Goal: Information Seeking & Learning: Learn about a topic

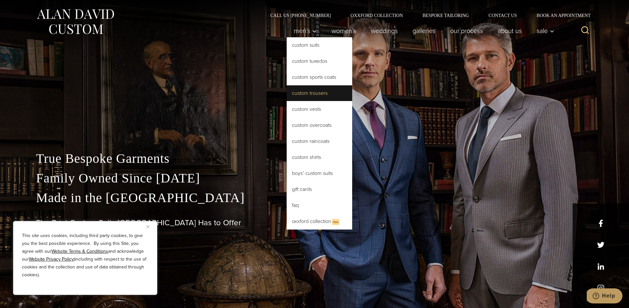
click at [313, 96] on link "Custom Trousers" at bounding box center [318, 93] width 65 height 16
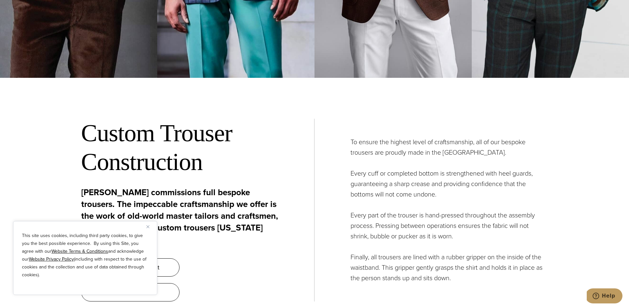
scroll to position [2434, 0]
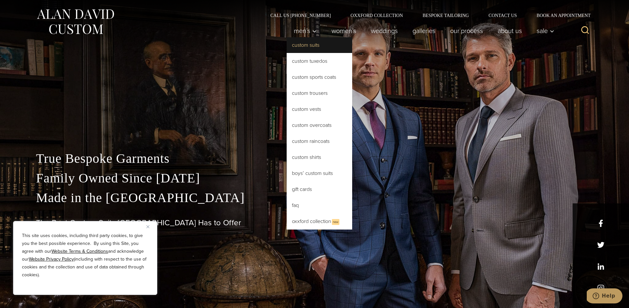
click at [302, 46] on link "Custom Suits" at bounding box center [318, 45] width 65 height 16
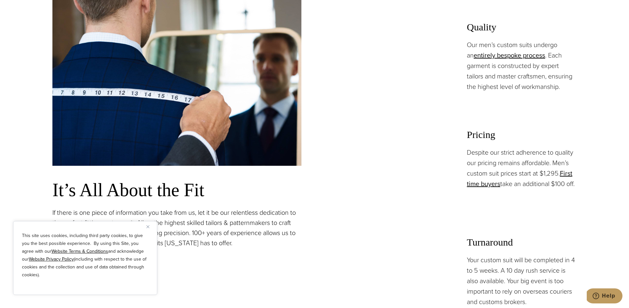
scroll to position [515, 0]
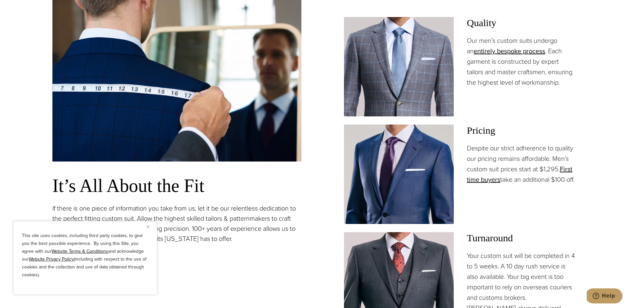
click at [420, 198] on img at bounding box center [399, 175] width 110 height 100
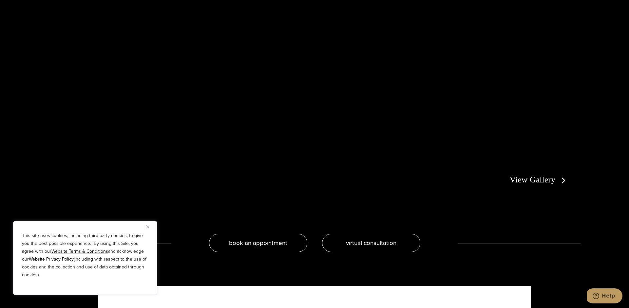
scroll to position [1438, 0]
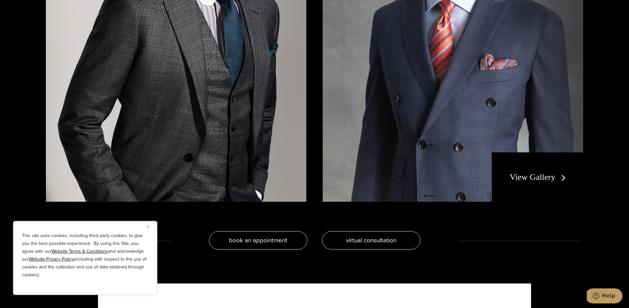
click at [525, 180] on link "View Gallery" at bounding box center [538, 177] width 59 height 9
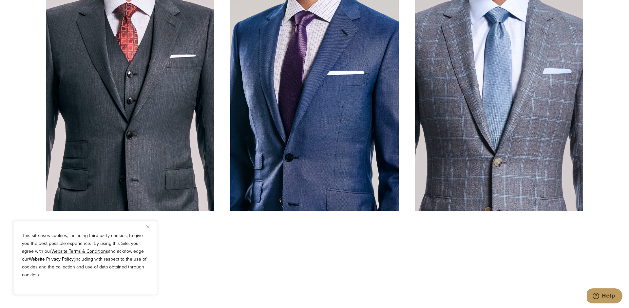
scroll to position [326, 0]
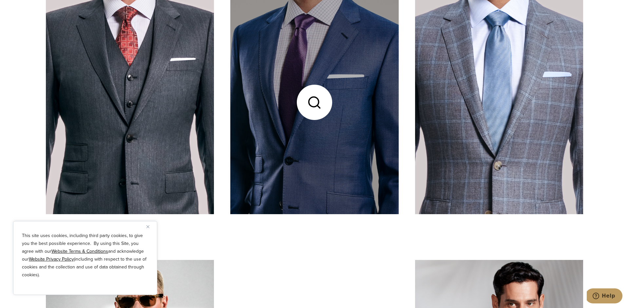
click at [356, 139] on link at bounding box center [314, 103] width 168 height 224
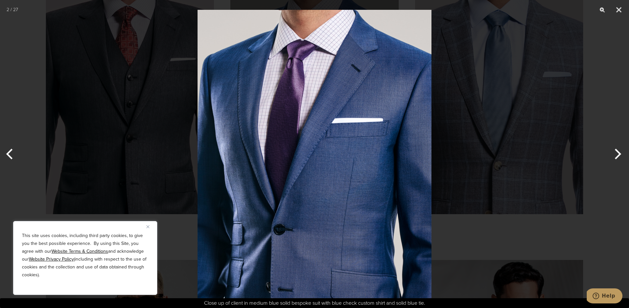
click at [451, 119] on div at bounding box center [314, 154] width 629 height 308
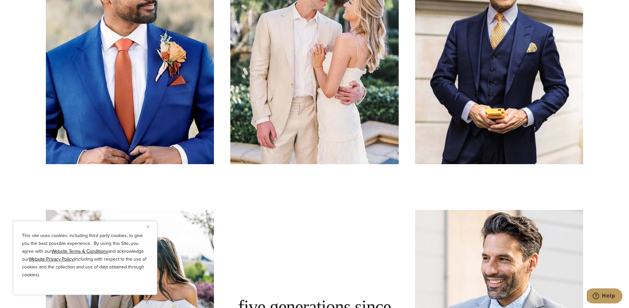
scroll to position [1501, 0]
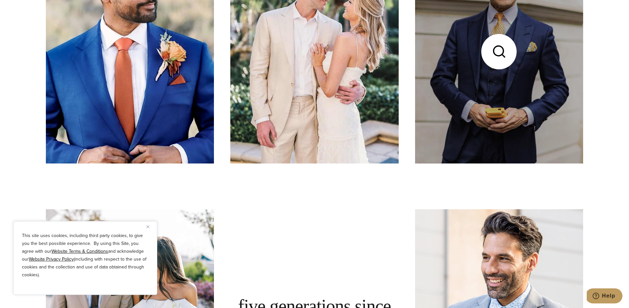
click at [458, 140] on link at bounding box center [499, 51] width 168 height 224
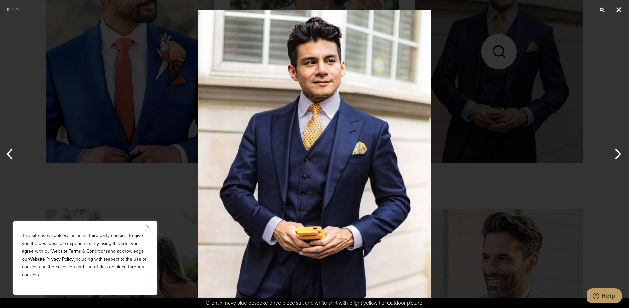
click at [617, 10] on button "Close" at bounding box center [618, 10] width 16 height 20
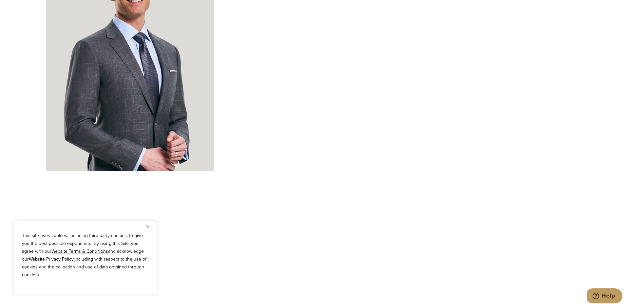
scroll to position [2351, 0]
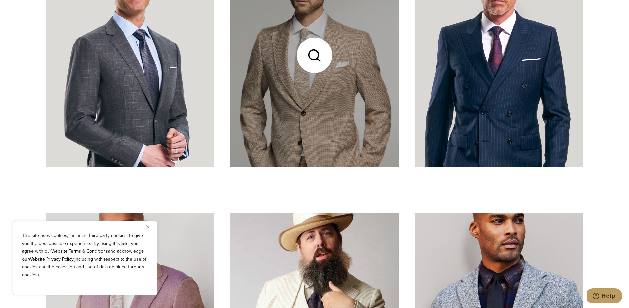
click at [365, 87] on link at bounding box center [314, 55] width 168 height 224
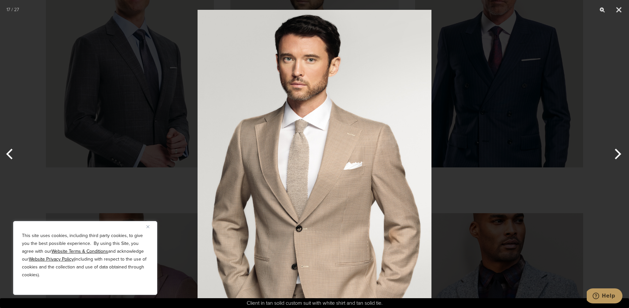
click at [146, 229] on div "This site uses cookies, including third party cookies, to give you the best pos…" at bounding box center [85, 258] width 144 height 74
click at [144, 227] on div "This site uses cookies, including third party cookies, to give you the best pos…" at bounding box center [85, 258] width 144 height 74
click at [149, 224] on button "Close" at bounding box center [150, 227] width 8 height 8
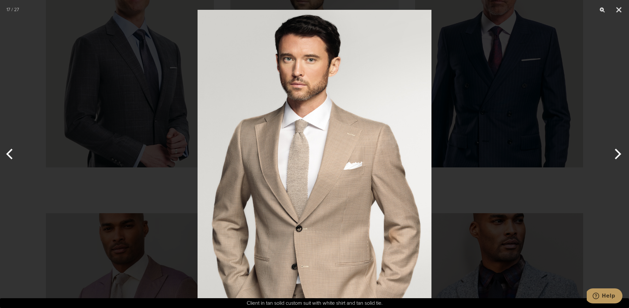
click at [151, 196] on div at bounding box center [314, 154] width 629 height 308
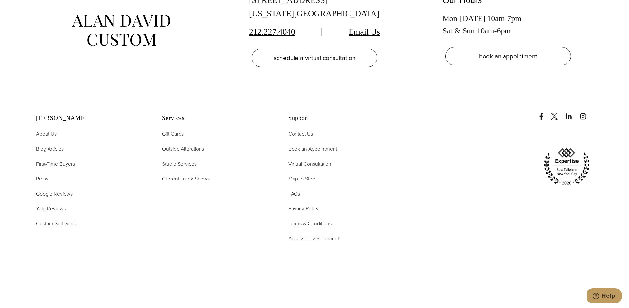
scroll to position [3690, 0]
click at [168, 150] on span "Outside Alterations" at bounding box center [183, 148] width 42 height 8
click at [49, 131] on span "About Us" at bounding box center [46, 133] width 21 height 8
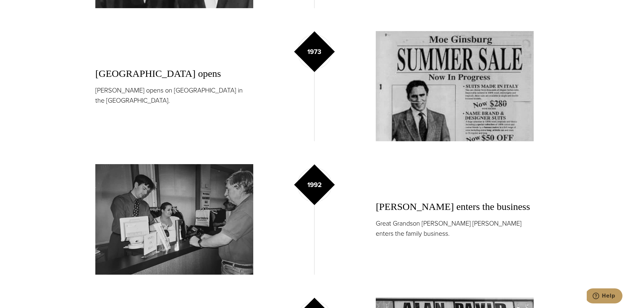
scroll to position [743, 0]
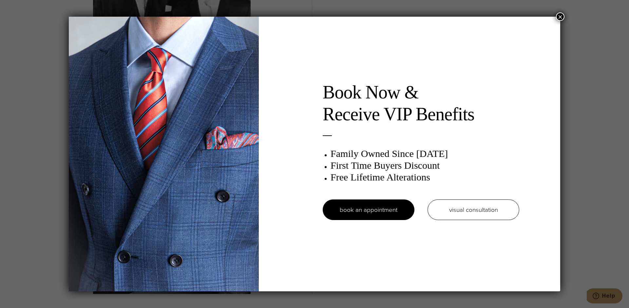
click at [560, 17] on button "×" at bounding box center [560, 16] width 9 height 9
